Goal: Information Seeking & Learning: Learn about a topic

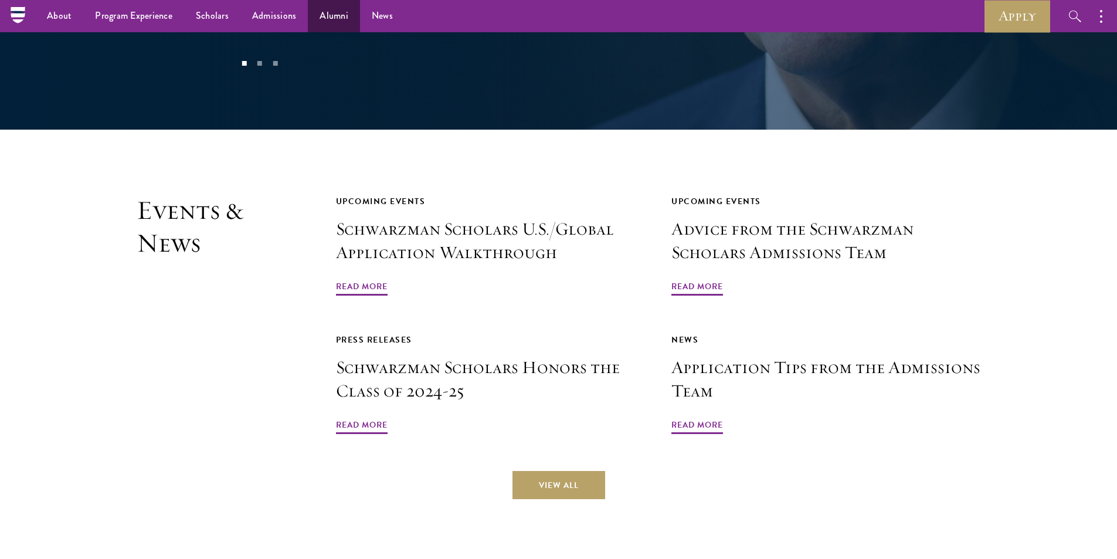
scroll to position [2671, 0]
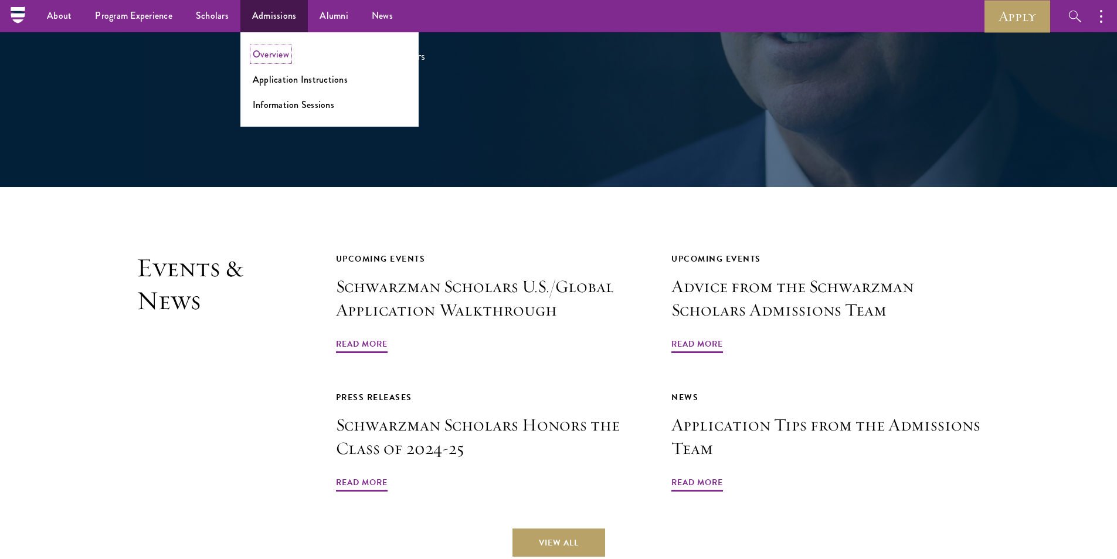
click at [283, 56] on link "Overview" at bounding box center [271, 54] width 36 height 13
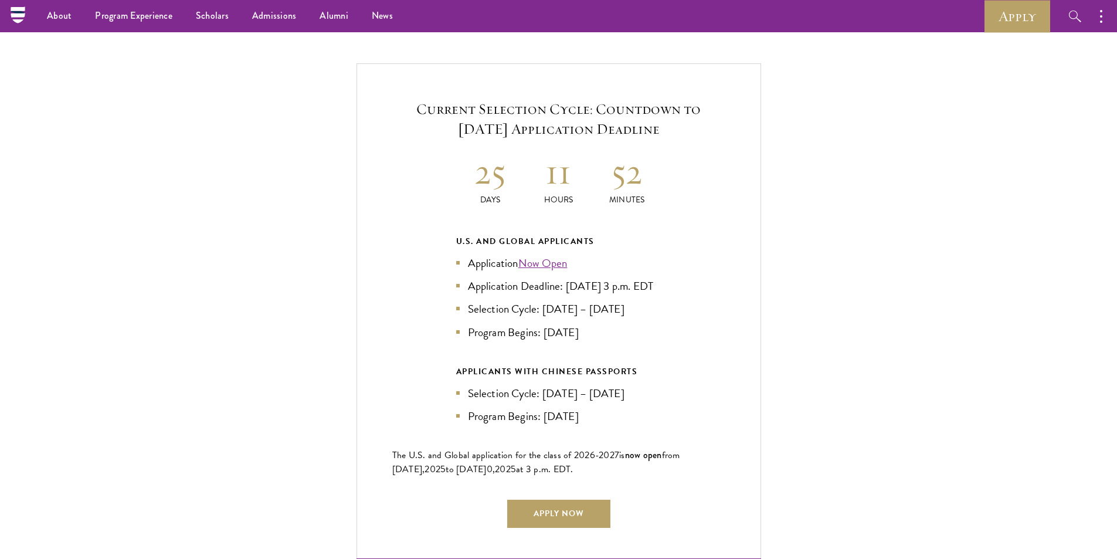
scroll to position [2463, 0]
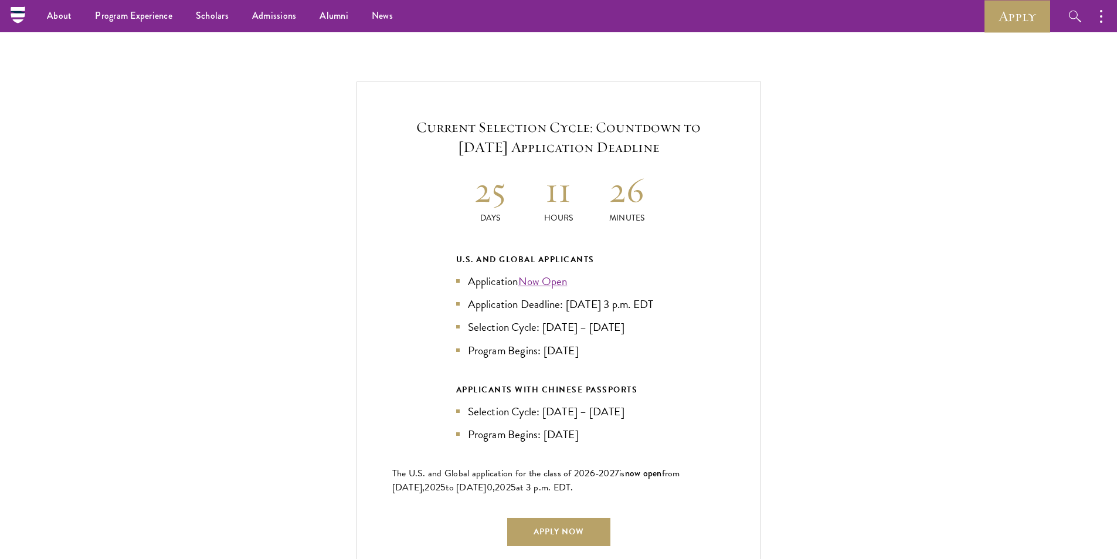
click at [863, 307] on div "Current Selection Cycle: Countdown to [DATE] Application Deadline 25 Days 11 Ho…" at bounding box center [559, 331] width 1000 height 499
click at [924, 308] on div "Current Selection Cycle: Countdown to [DATE] Application Deadline 25 Days 11 Ho…" at bounding box center [559, 331] width 1000 height 499
drag, startPoint x: 783, startPoint y: 279, endPoint x: 775, endPoint y: 277, distance: 8.5
click at [776, 278] on div "Current Selection Cycle: Countdown to [DATE] Application Deadline 25 Days 11 Ho…" at bounding box center [559, 331] width 1000 height 499
